Goal: Task Accomplishment & Management: Manage account settings

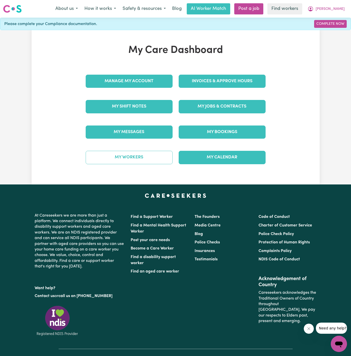
click at [143, 160] on link "My Workers" at bounding box center [129, 157] width 87 height 13
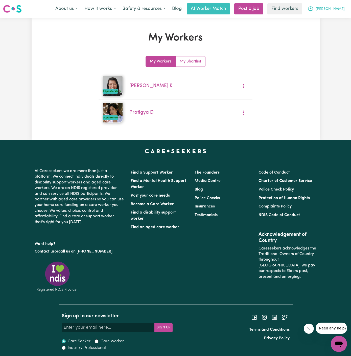
click at [341, 9] on span "[PERSON_NAME]" at bounding box center [330, 9] width 29 height 6
click at [340, 18] on link "My Dashboard" at bounding box center [328, 20] width 40 height 10
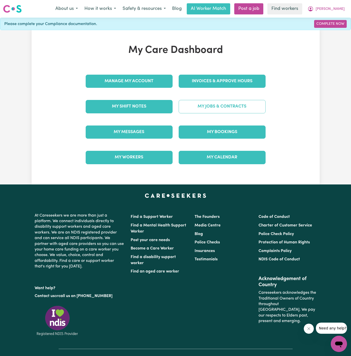
click at [233, 104] on link "My Jobs & Contracts" at bounding box center [222, 106] width 87 height 13
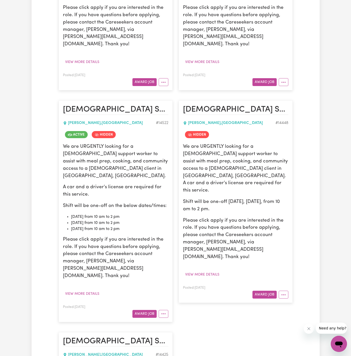
scroll to position [561, 0]
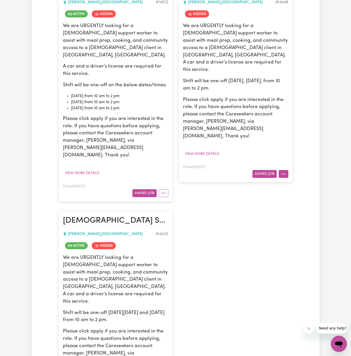
click at [283, 172] on icon "More options" at bounding box center [283, 174] width 5 height 5
click at [299, 181] on link "Un-hide Job" at bounding box center [299, 186] width 40 height 10
click at [164, 189] on button "More options" at bounding box center [164, 193] width 10 height 8
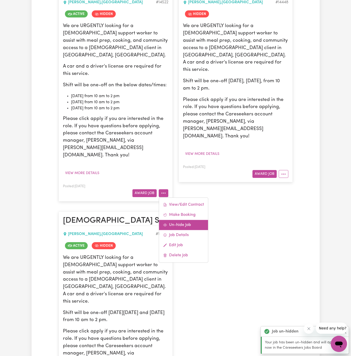
click at [193, 220] on link "Un-hide Job" at bounding box center [183, 225] width 49 height 10
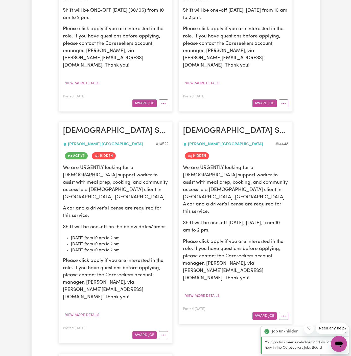
scroll to position [369, 0]
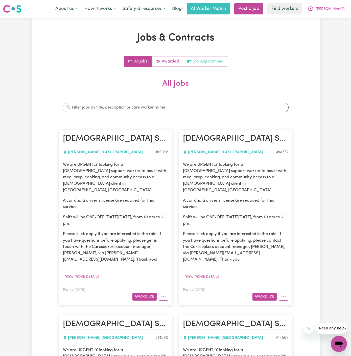
click at [208, 62] on link "Job Applications" at bounding box center [205, 61] width 44 height 10
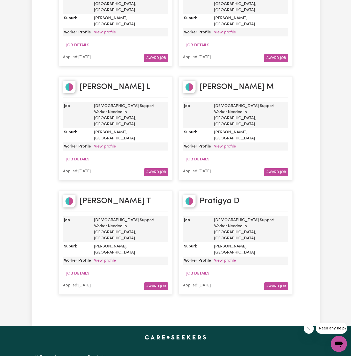
scroll to position [131, 0]
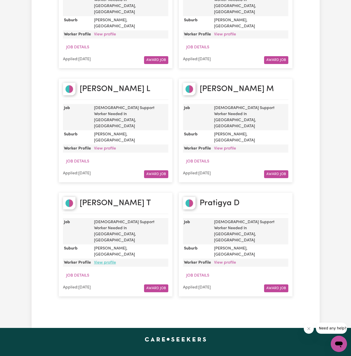
click at [109, 261] on link "View profile" at bounding box center [105, 263] width 22 height 4
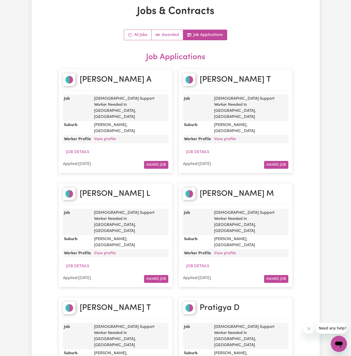
scroll to position [0, 0]
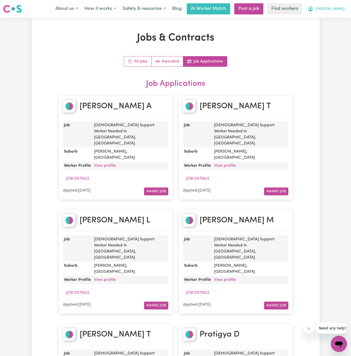
click at [343, 7] on span "[PERSON_NAME]" at bounding box center [330, 9] width 29 height 6
click at [342, 25] on link "Logout" at bounding box center [328, 29] width 40 height 10
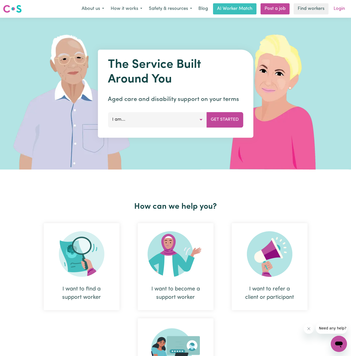
click at [342, 7] on link "Login" at bounding box center [339, 8] width 17 height 11
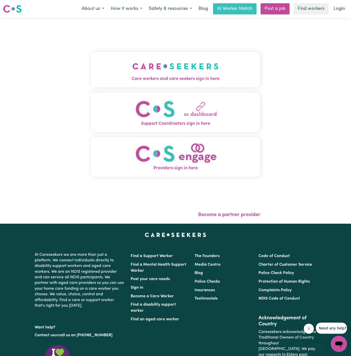
click at [149, 79] on span "Care workers and care seekers sign in here" at bounding box center [176, 79] width 170 height 7
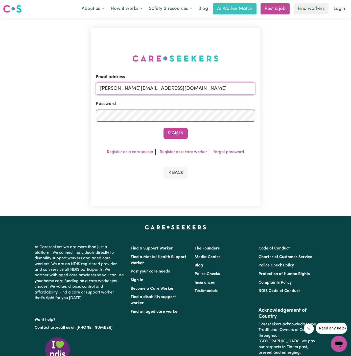
click at [189, 87] on input "dyan@careseekers.com.au" at bounding box center [176, 88] width 160 height 12
drag, startPoint x: 126, startPoint y: 90, endPoint x: 301, endPoint y: 87, distance: 175.4
click at [301, 87] on div "Email address superuser~JanusanBaltazarYS@careseekers.com.au Password Sign In R…" at bounding box center [175, 117] width 351 height 198
click at [130, 90] on input "superuser~sri" at bounding box center [176, 88] width 160 height 12
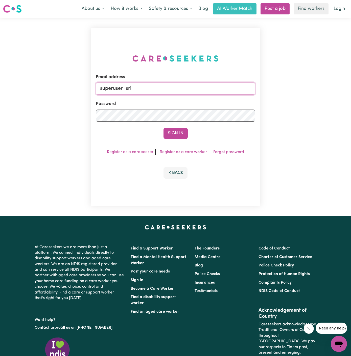
paste input "SriRajagopalCHIHH@careseekers.com.au"
type input "superuser~SriRajagopalCHIHH@careseekers.com.au"
click at [170, 134] on button "Sign In" at bounding box center [176, 133] width 24 height 11
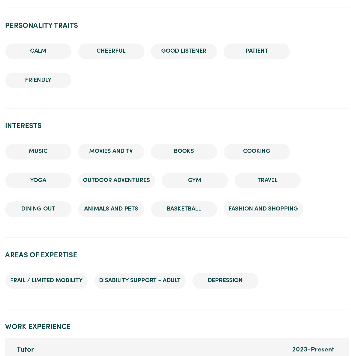
scroll to position [636, 0]
